Goal: Find specific page/section: Find specific page/section

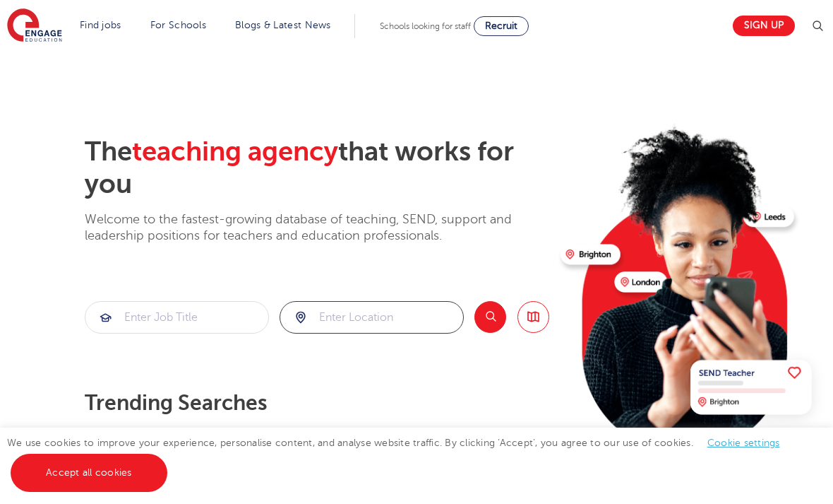
click at [376, 319] on input "search" at bounding box center [371, 317] width 183 height 31
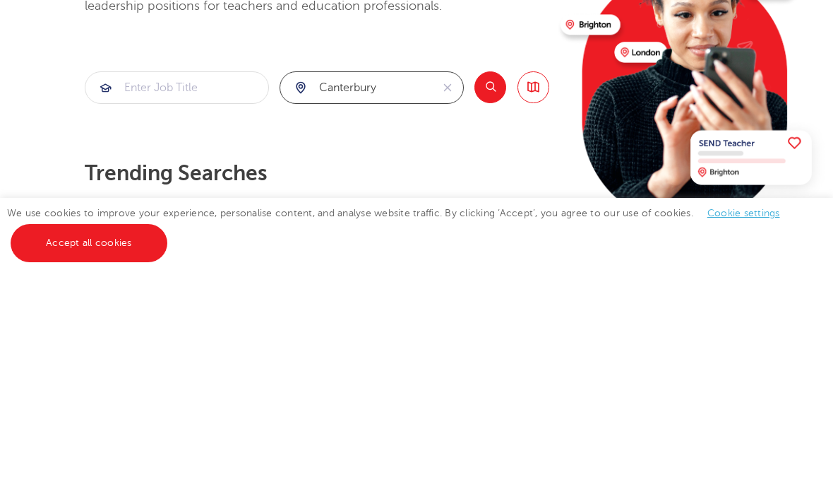
type input "canterbury"
click button "Submit" at bounding box center [0, 0] width 0 height 0
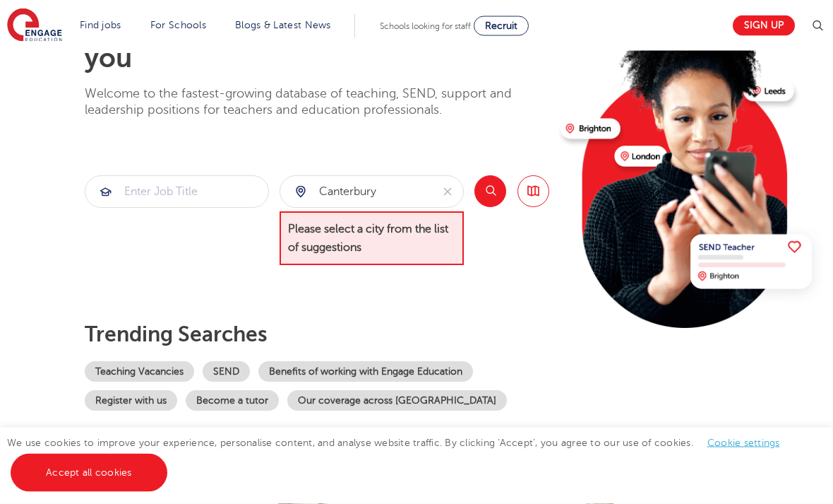
scroll to position [115, 0]
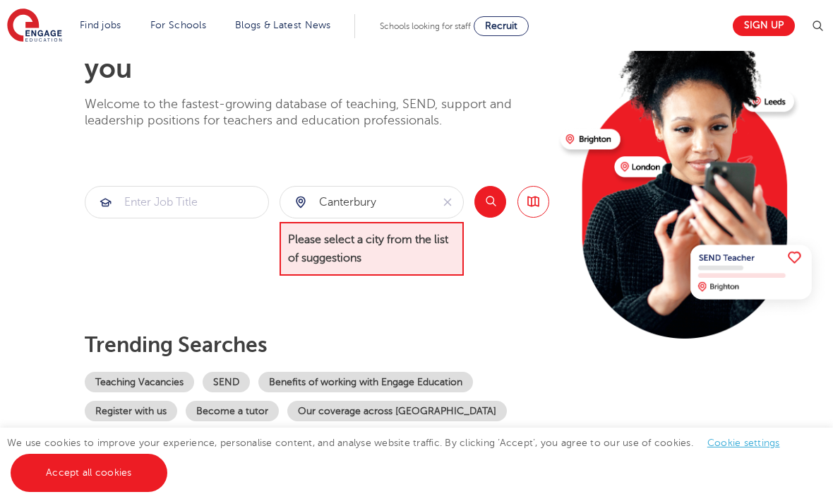
click at [491, 186] on button "Search" at bounding box center [491, 202] width 32 height 32
click at [494, 201] on button "Search" at bounding box center [491, 202] width 32 height 32
click at [494, 210] on button "Search" at bounding box center [491, 202] width 32 height 32
click at [451, 194] on button "reset" at bounding box center [448, 201] width 32 height 31
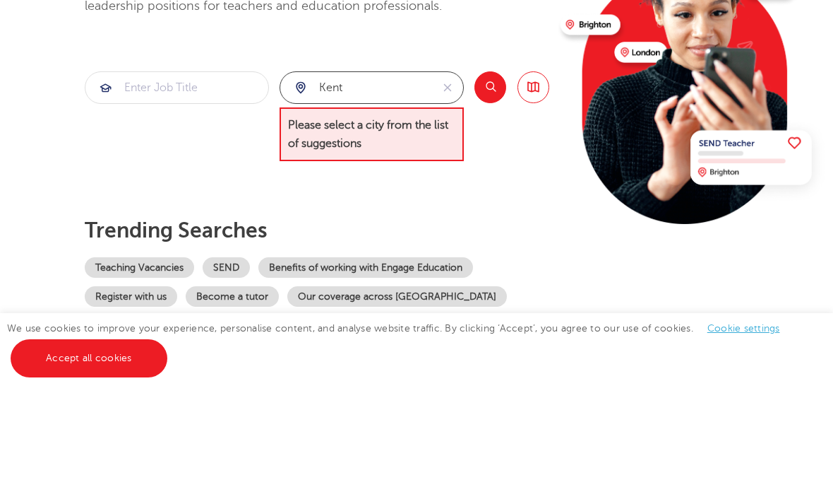
type input "kent"
click button "Submit" at bounding box center [0, 0] width 0 height 0
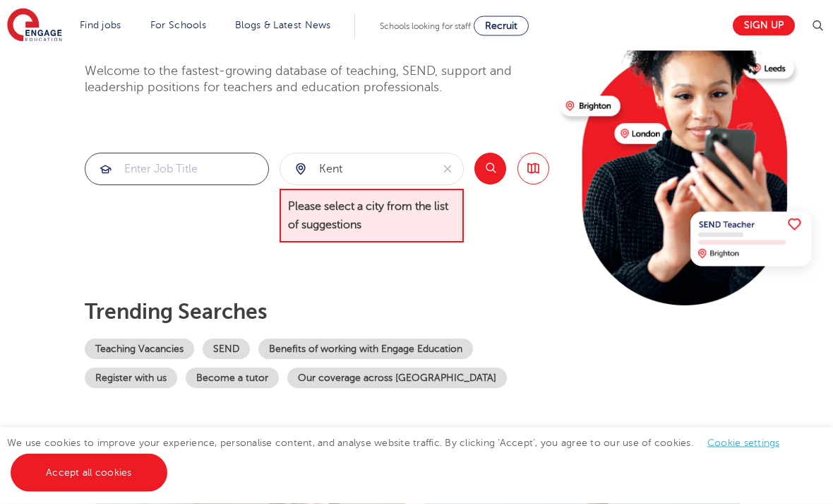
click at [212, 182] on input "search" at bounding box center [176, 169] width 183 height 31
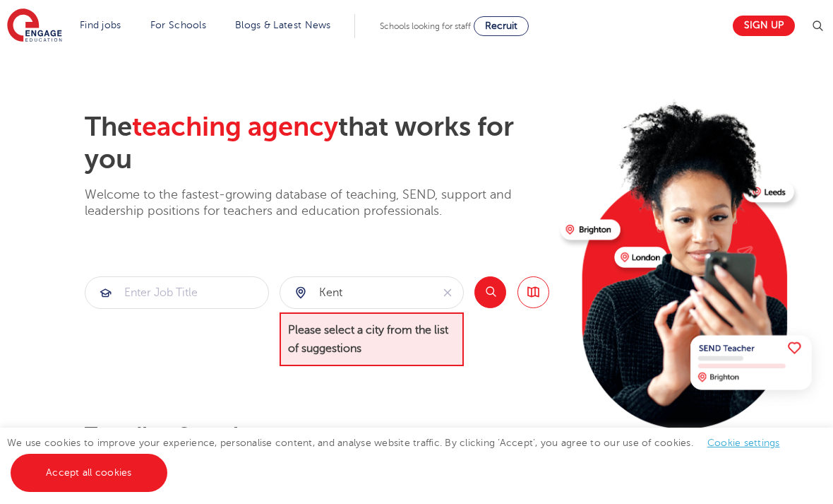
scroll to position [0, 0]
